Goal: Information Seeking & Learning: Learn about a topic

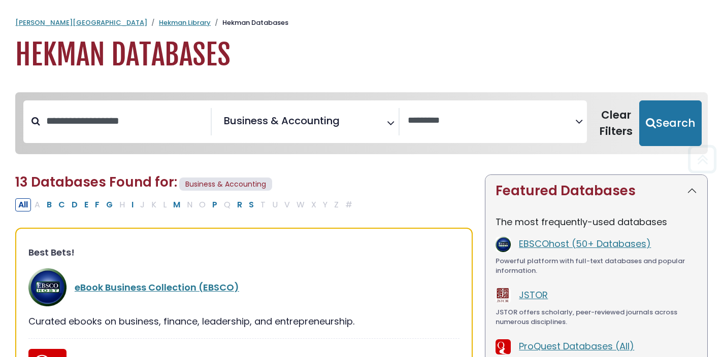
select select "Database Vendors Filter"
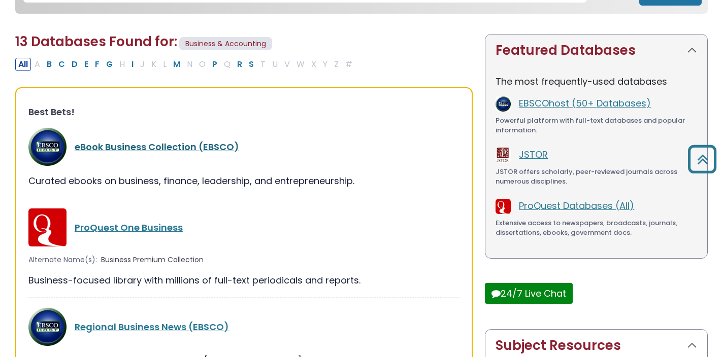
scroll to position [137, 0]
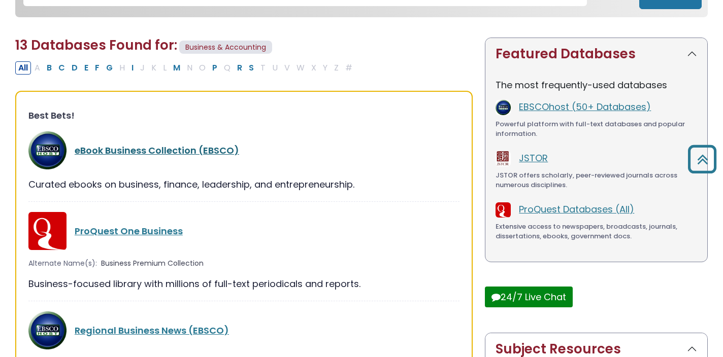
click at [198, 149] on link "eBook Business Collection (EBSCO)" at bounding box center [157, 150] width 164 height 13
click at [175, 150] on link "eBook Business Collection (EBSCO)" at bounding box center [157, 150] width 164 height 13
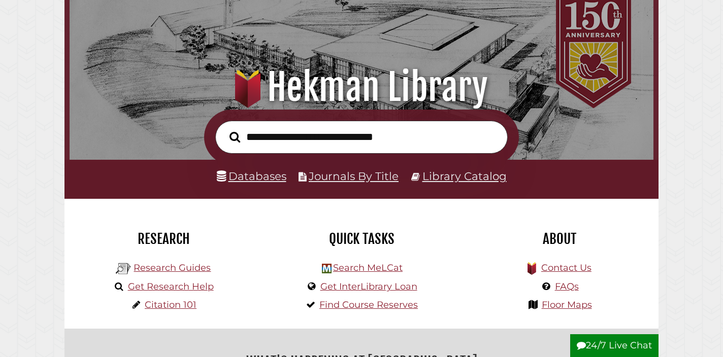
scroll to position [77, 0]
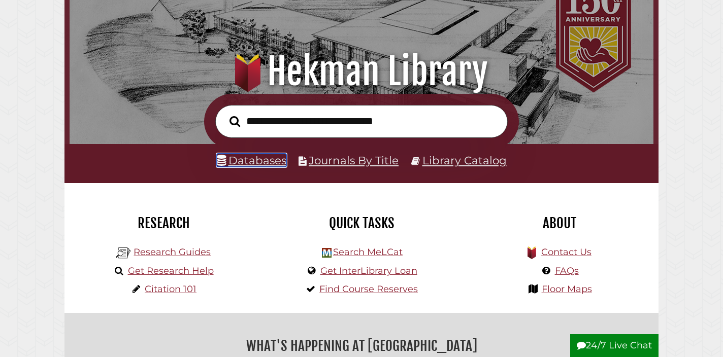
click at [268, 160] on link "Databases" at bounding box center [252, 160] width 70 height 13
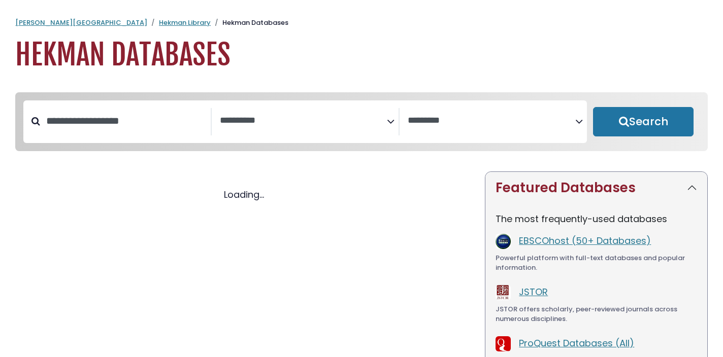
select select "Database Subject Filter"
select select "Database Vendors Filter"
select select "Database Subject Filter"
select select "Database Vendors Filter"
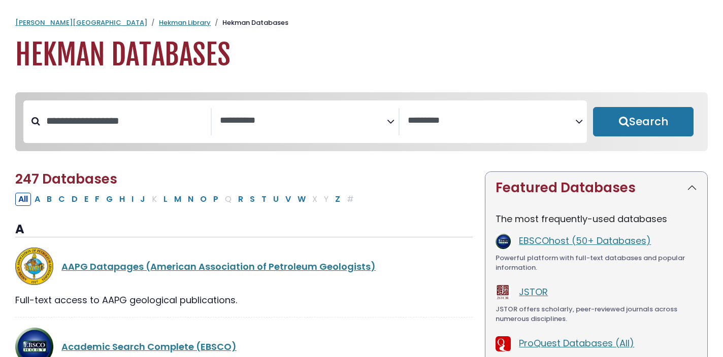
click at [391, 120] on icon "Search filters" at bounding box center [391, 119] width 8 height 15
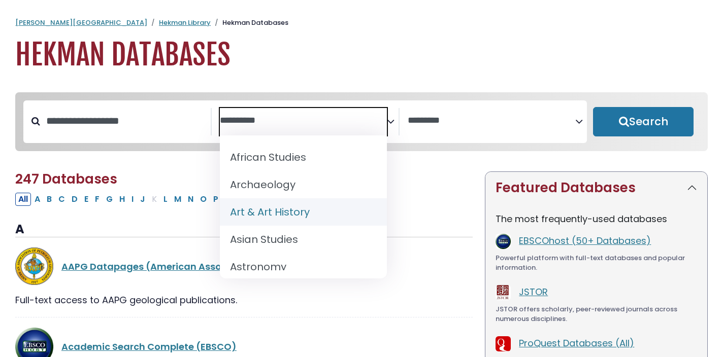
scroll to position [87, 0]
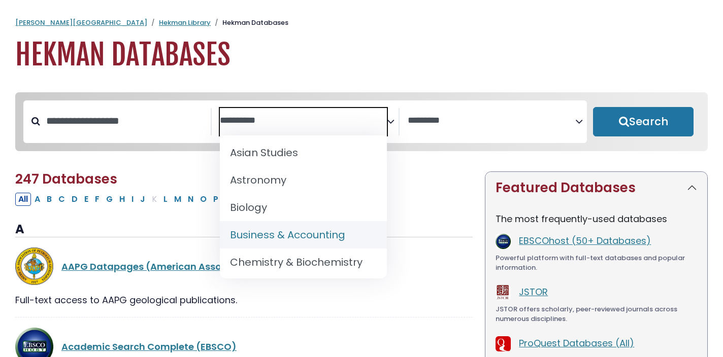
select select "*****"
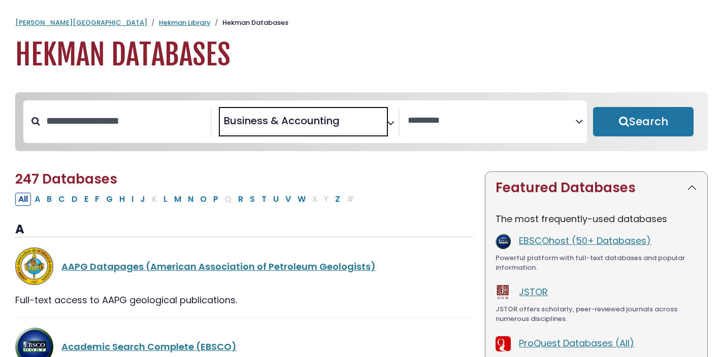
scroll to position [76, 0]
click at [608, 123] on button "Search" at bounding box center [643, 121] width 100 height 29
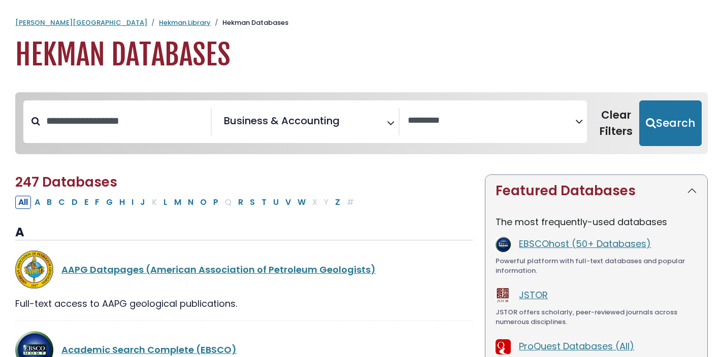
select select "Database Vendors Filter"
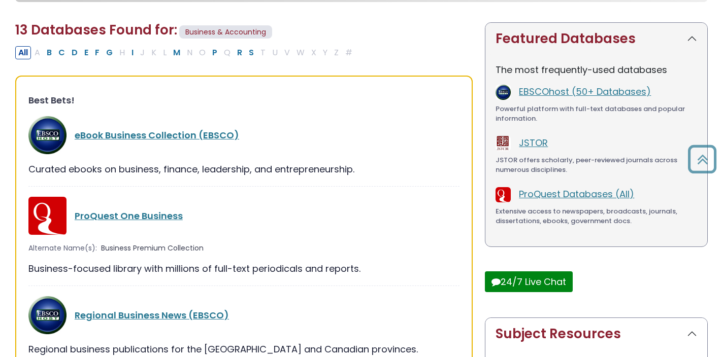
scroll to position [198, 0]
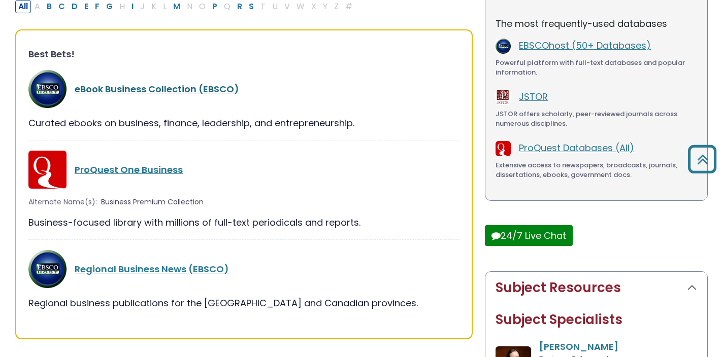
click at [142, 93] on link "eBook Business Collection (EBSCO)" at bounding box center [157, 89] width 164 height 13
